Goal: Task Accomplishment & Management: Manage account settings

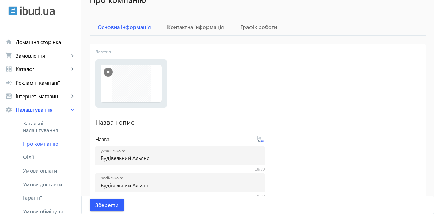
scroll to position [46, 0]
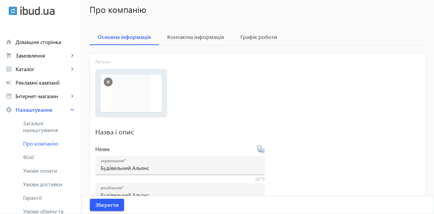
click at [191, 38] on span "Контактна інформація" at bounding box center [195, 36] width 57 height 5
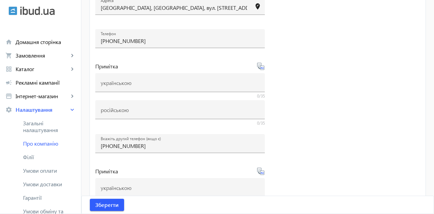
scroll to position [132, 0]
click at [28, 70] on span "Каталог" at bounding box center [42, 69] width 53 height 7
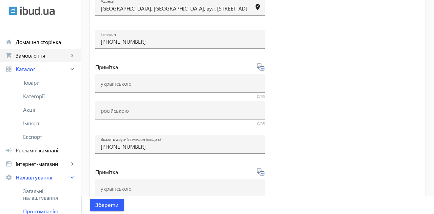
click at [33, 51] on link "shopping_cart Замовлення keyboard_arrow_right" at bounding box center [40, 56] width 81 height 14
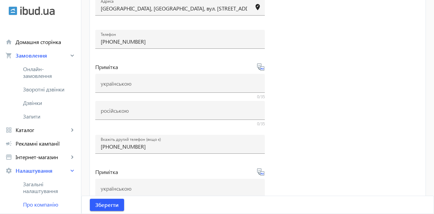
click at [41, 91] on span "Зворотні дзвінки" at bounding box center [45, 89] width 45 height 7
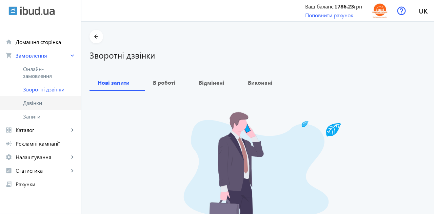
click at [35, 103] on span "Дзвінки" at bounding box center [49, 103] width 53 height 7
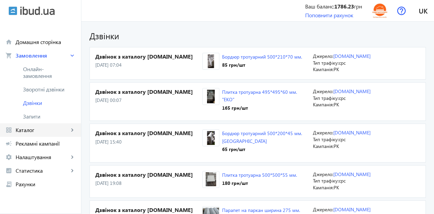
click at [26, 131] on span "Каталог" at bounding box center [42, 130] width 53 height 7
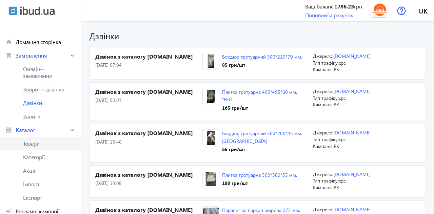
click at [37, 145] on span "Товари" at bounding box center [49, 143] width 53 height 7
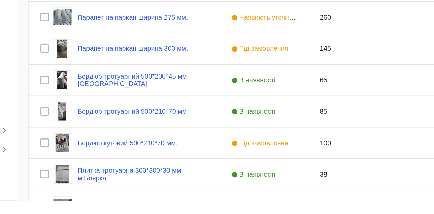
scroll to position [239, 0]
click at [267, 148] on span "В наявності" at bounding box center [250, 150] width 33 height 5
click at [188, 152] on link "Бордюр тротуарний 500*210*70 мм." at bounding box center [163, 150] width 79 height 5
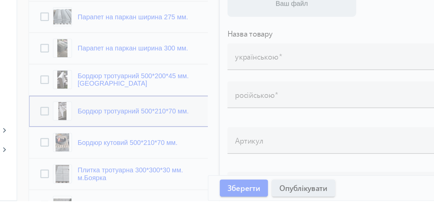
type input "Бордюр тротуарний 500*210*70 мм."
type input "Бордюр тротуарный 500*210*70 мм."
type input "85"
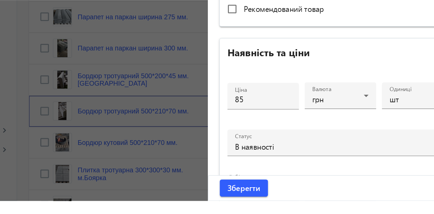
scroll to position [227, 0]
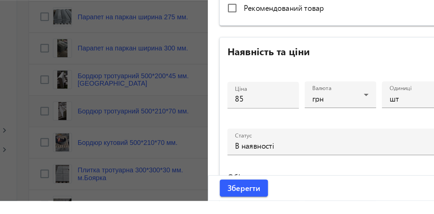
click at [338, 173] on div "В наявності" at bounding box center [313, 174] width 155 height 5
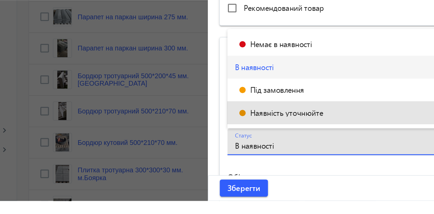
click at [294, 154] on span "Наявність уточнюйте" at bounding box center [273, 151] width 52 height 5
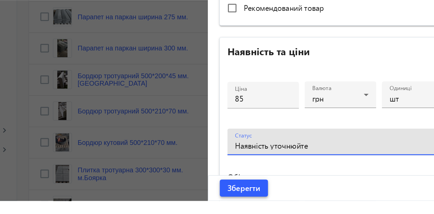
click at [250, 209] on span "Зберегти" at bounding box center [242, 204] width 23 height 7
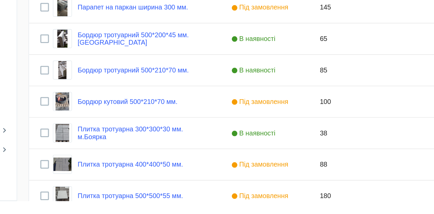
scroll to position [269, 0]
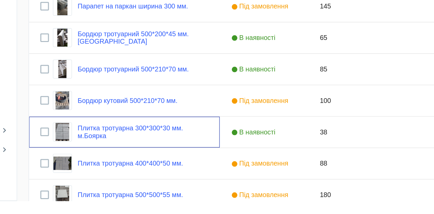
click at [196, 163] on link "Плитка тротуарна 300*300*30 мм. м.Боярка" at bounding box center [170, 165] width 93 height 11
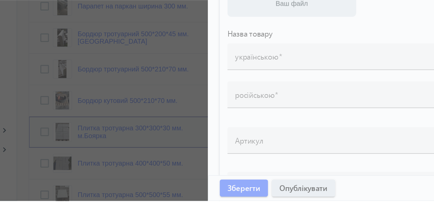
type input "Плитка тротуарна 300*300*30 мм. м.Боярка"
type input "Тротуарная плитка 300*300*30 мм. г. [GEOGRAPHIC_DATA]"
type input "38"
type input "250"
type input "99999999.99"
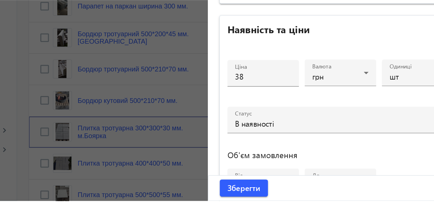
scroll to position [242, 0]
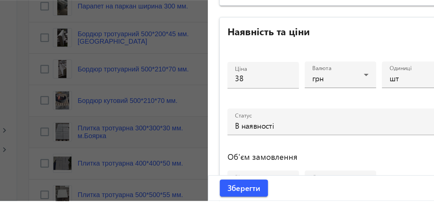
click at [305, 160] on div "В наявності" at bounding box center [313, 160] width 155 height 5
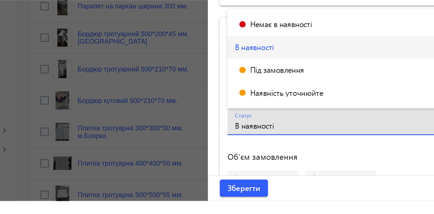
click at [294, 140] on span "Наявність уточнюйте" at bounding box center [273, 137] width 52 height 5
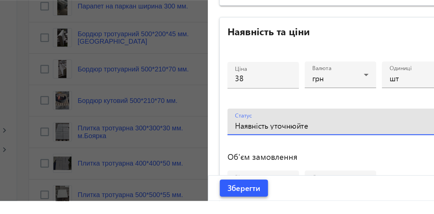
click at [247, 209] on span "Зберегти" at bounding box center [242, 204] width 23 height 7
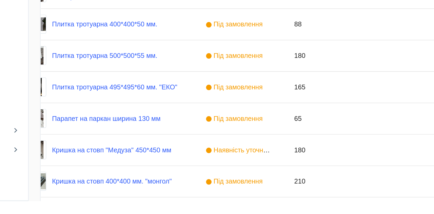
scroll to position [0, 0]
